Goal: Check status: Check status

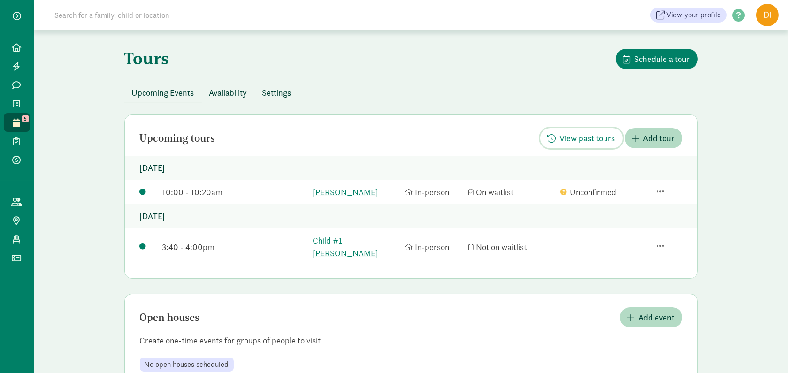
click at [574, 144] on span "View past tours" at bounding box center [587, 138] width 55 height 13
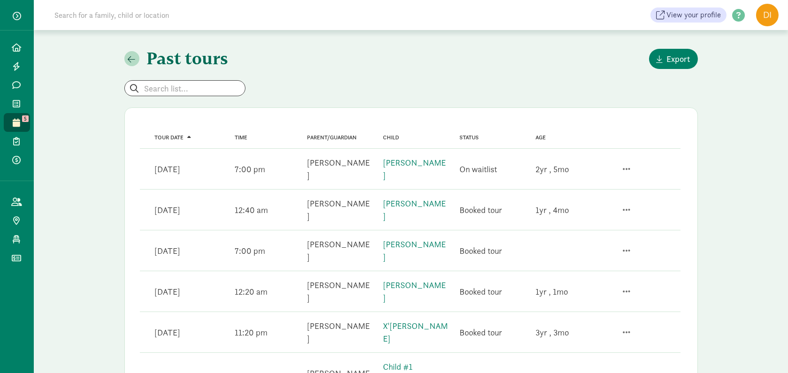
click at [419, 168] on link "[PERSON_NAME]" at bounding box center [414, 168] width 63 height 23
